Goal: Information Seeking & Learning: Check status

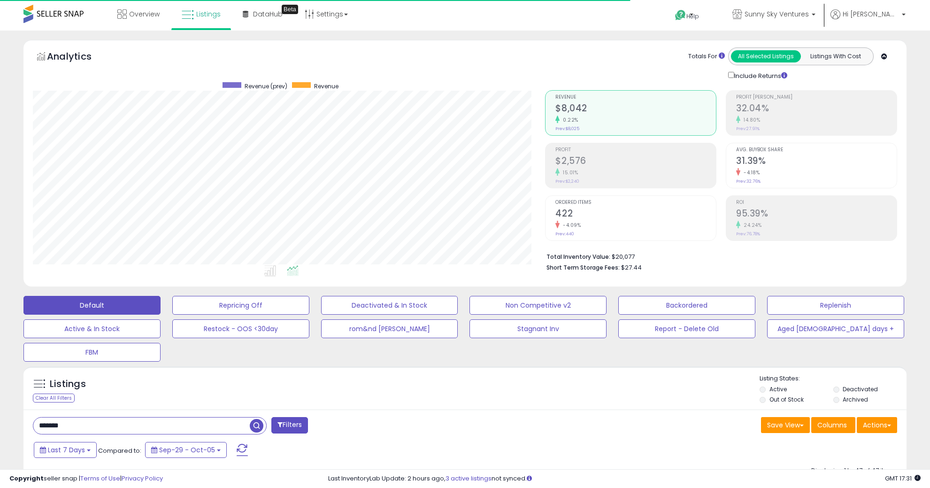
select select "**"
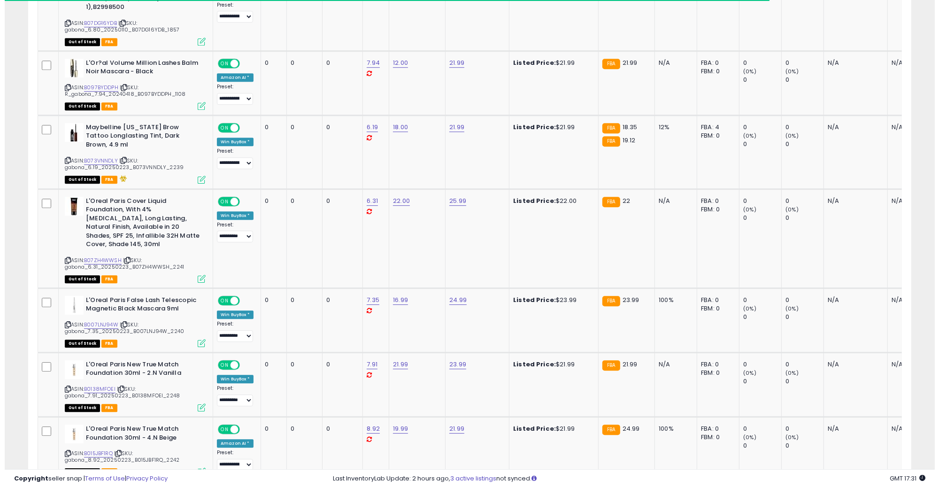
scroll to position [192, 512]
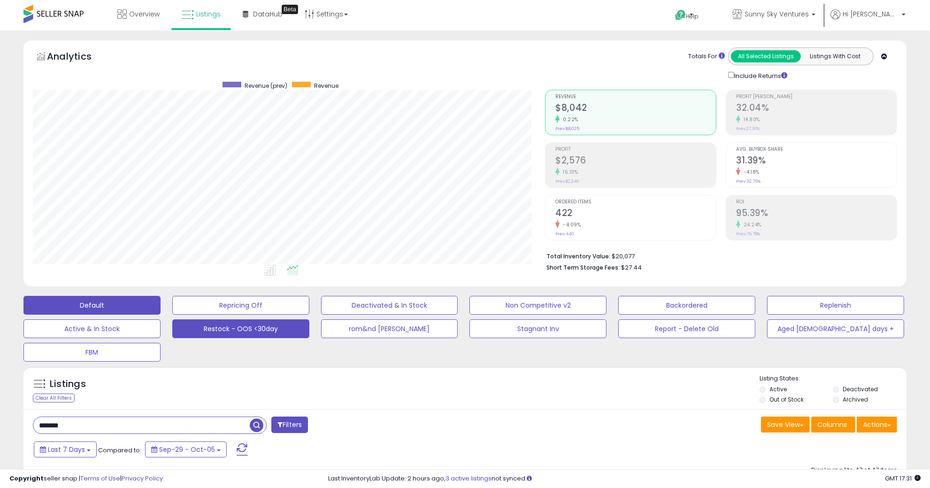
click at [278, 331] on button "Restock - OOS <30day" at bounding box center [240, 328] width 137 height 19
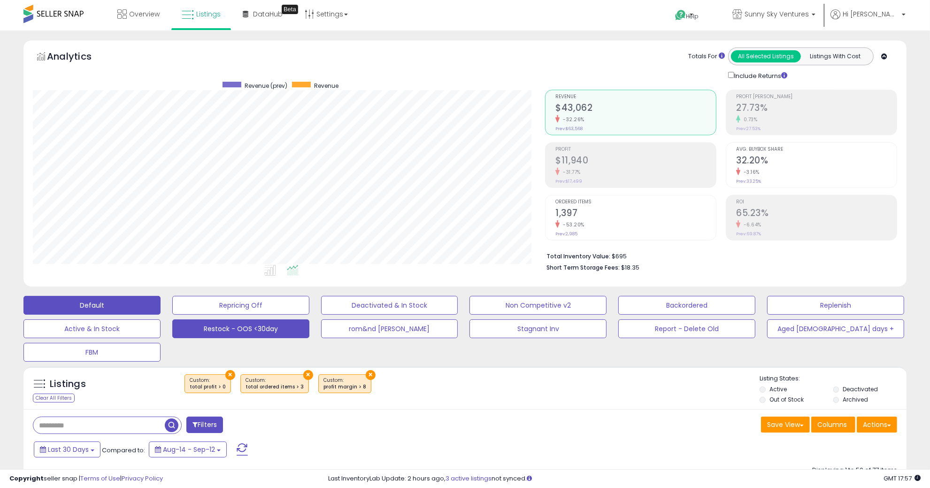
click at [125, 309] on button "Default" at bounding box center [91, 305] width 137 height 19
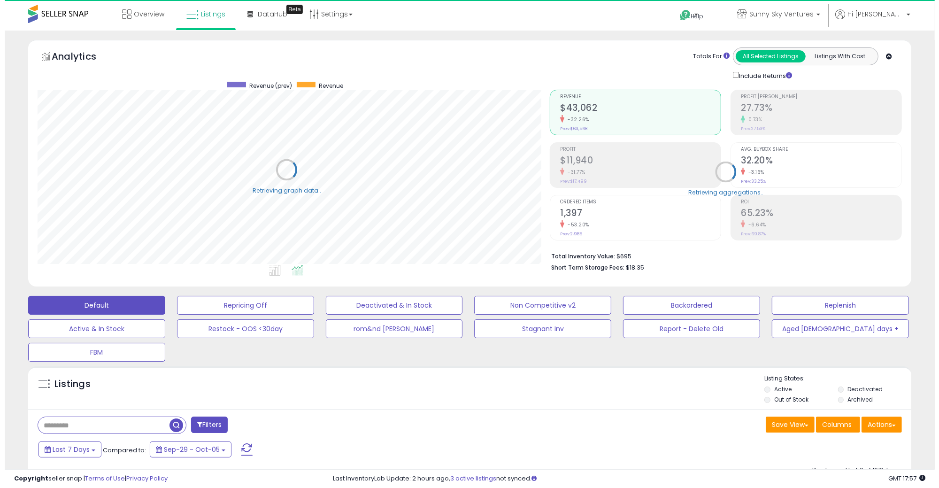
scroll to position [469107, 468786]
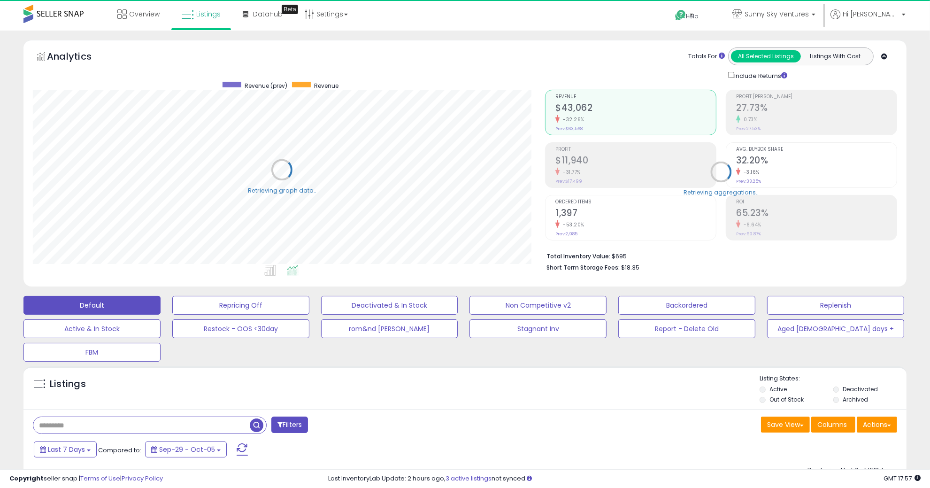
click at [94, 425] on input "text" at bounding box center [141, 425] width 216 height 16
type input "*******"
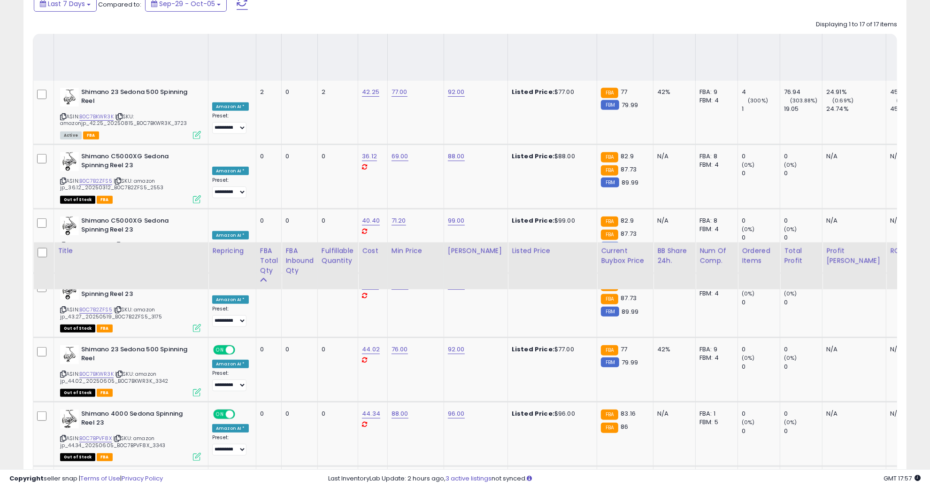
scroll to position [276, 0]
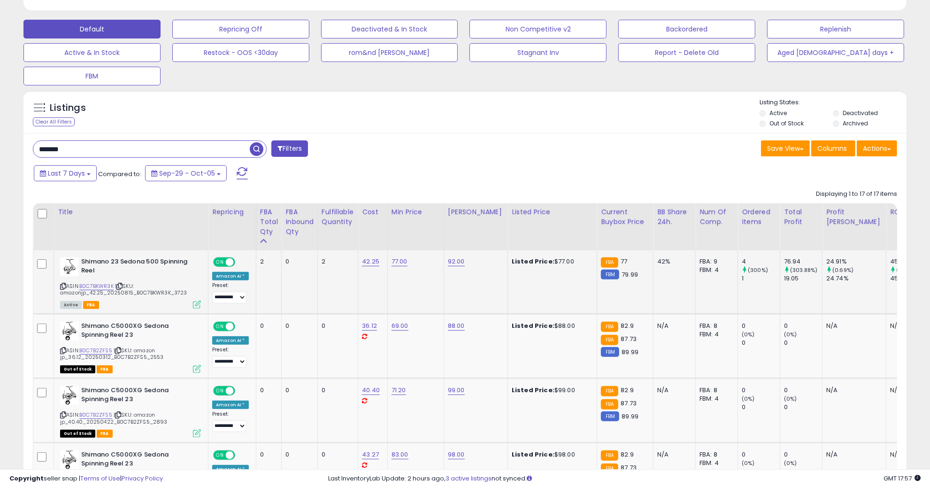
click at [61, 284] on icon at bounding box center [63, 285] width 6 height 5
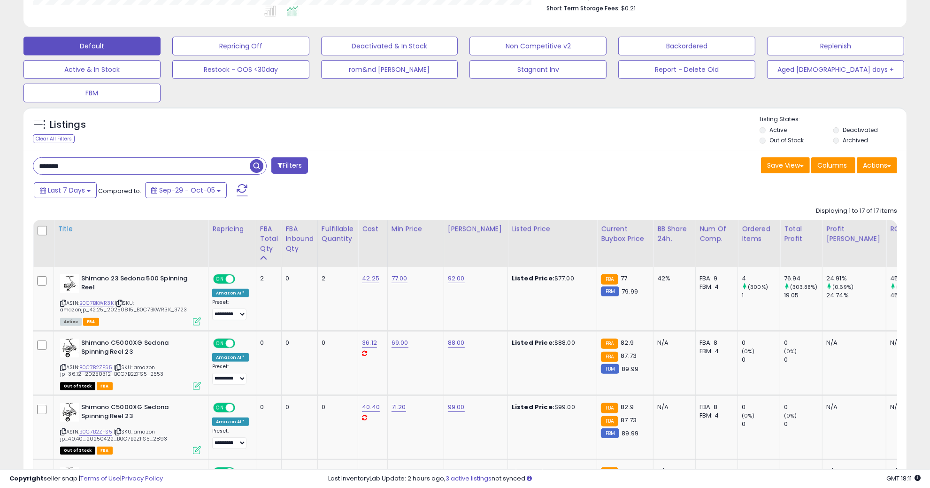
scroll to position [217, 0]
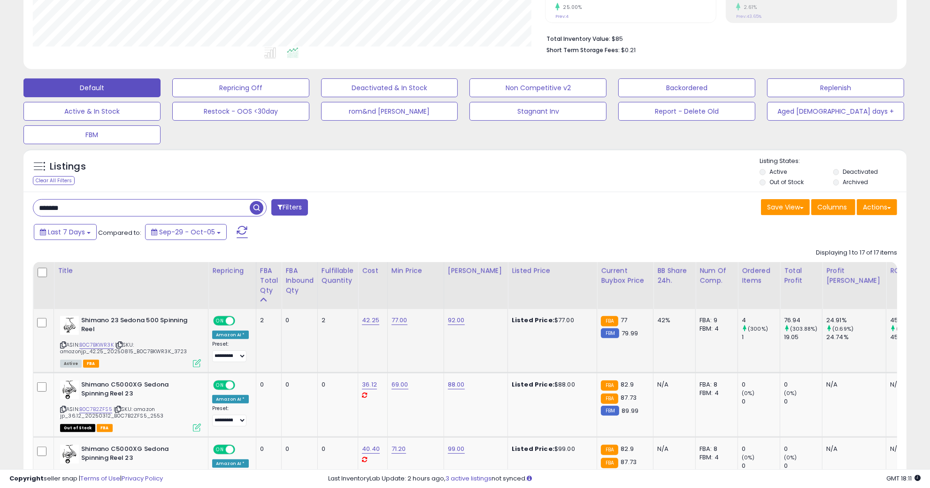
click at [58, 344] on div "Shimano 23 Sedona 500 Spinning Reel ASIN: B0C7BKWR3K | SKU: amazonjp_42.25_2025…" at bounding box center [129, 341] width 143 height 50
click at [60, 342] on icon at bounding box center [63, 344] width 6 height 5
click at [62, 342] on icon at bounding box center [63, 344] width 6 height 5
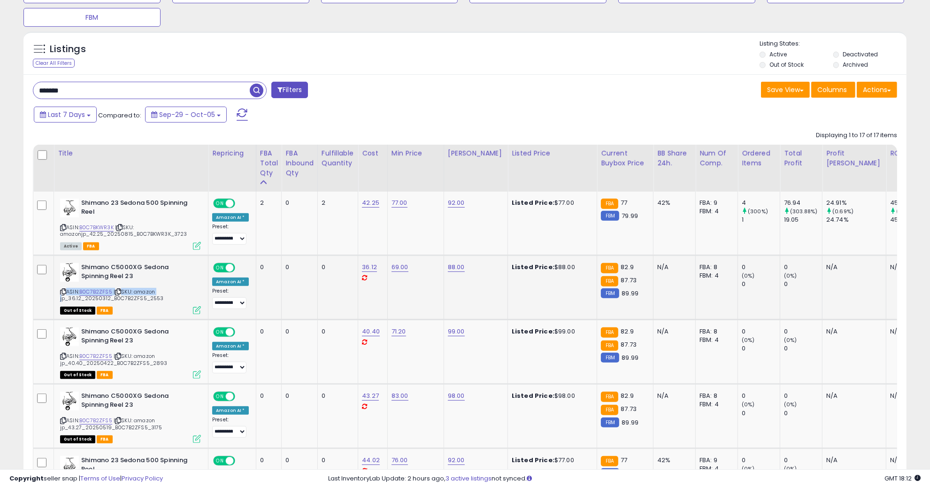
click at [60, 294] on div "ASIN: B0C7B2ZFS5 | SKU: amazon jp_36.12_20250312_B0C7B2ZFS5_2553 Out of Stock F…" at bounding box center [130, 288] width 141 height 50
click at [61, 291] on icon at bounding box center [63, 291] width 6 height 5
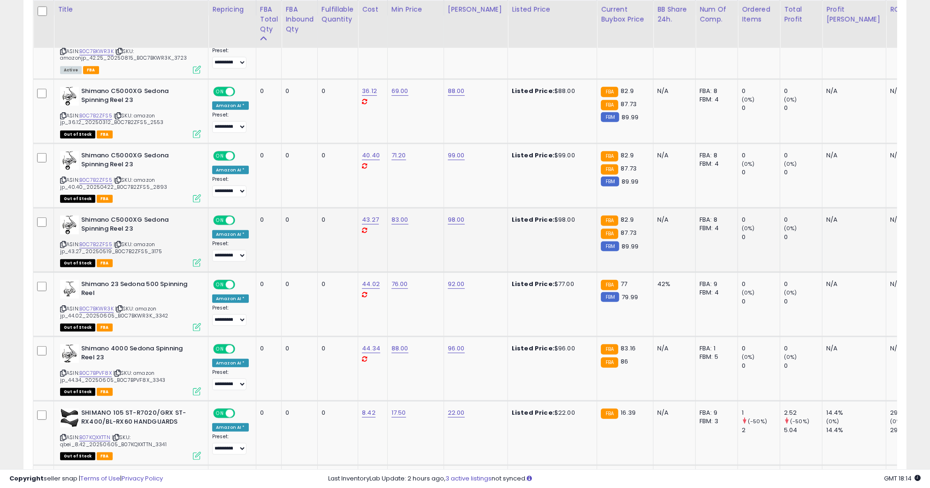
scroll to position [569, 0]
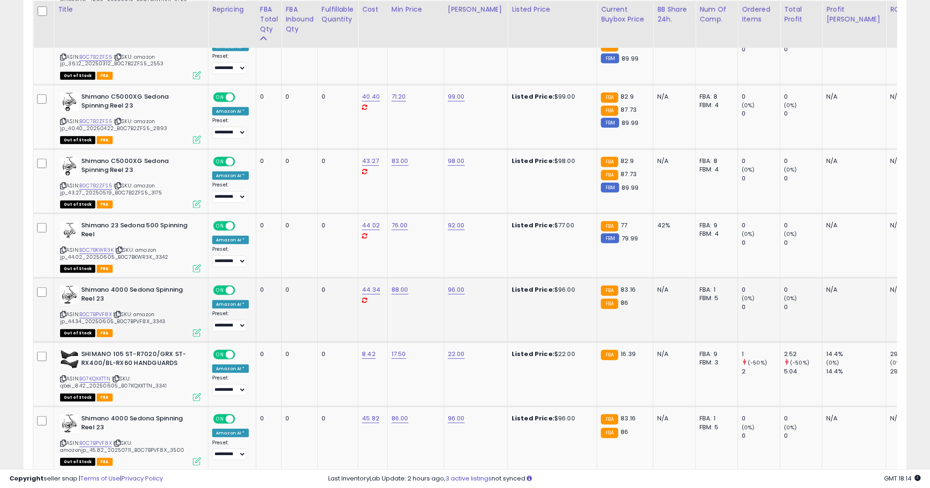
click at [61, 312] on icon at bounding box center [63, 314] width 6 height 5
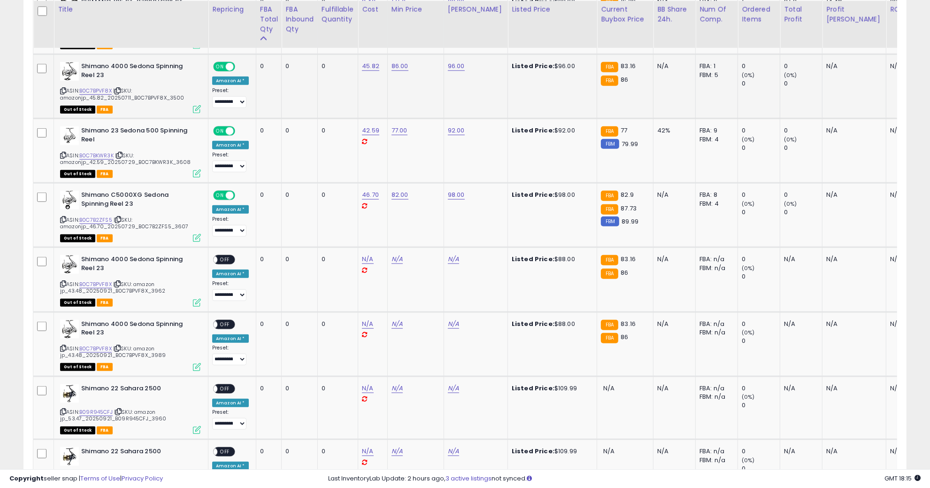
scroll to position [1097, 0]
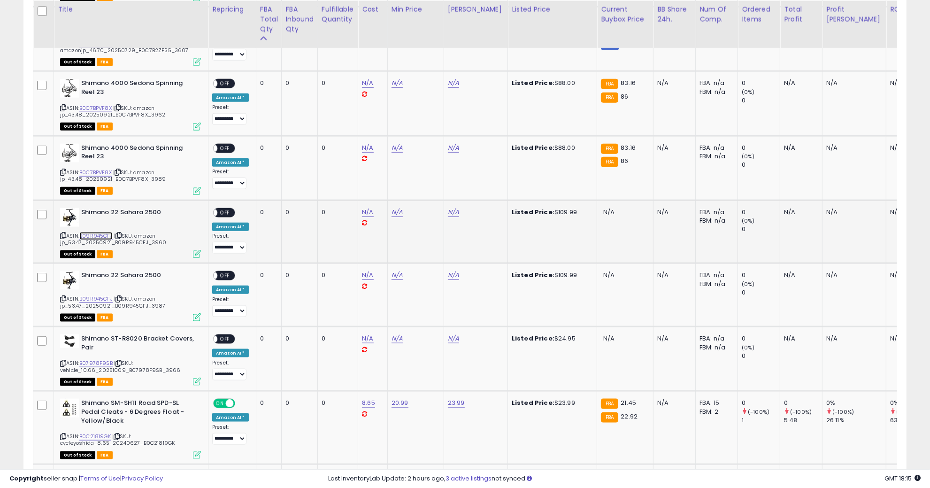
click at [103, 232] on link "B09R945CFJ" at bounding box center [95, 236] width 33 height 8
click at [59, 228] on div "Shimano 22 Sahara 2500 ASIN: B09R945CFJ | SKU: amazon jp_53.47_20250921_B09R945…" at bounding box center [129, 232] width 143 height 49
click at [60, 233] on icon at bounding box center [63, 235] width 6 height 5
